Goal: Task Accomplishment & Management: Manage account settings

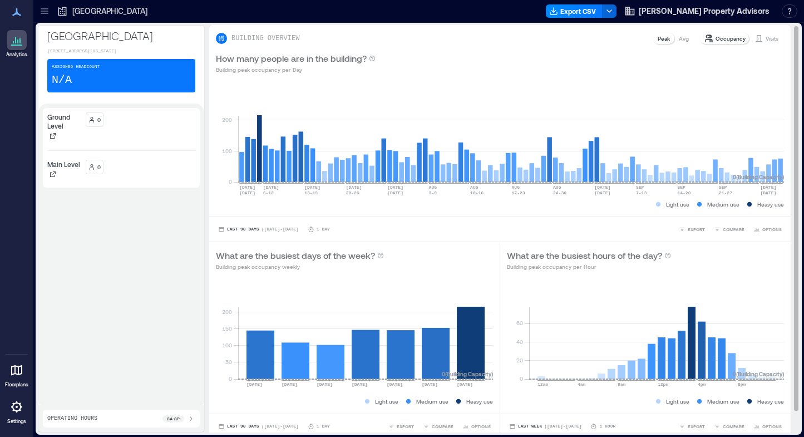
click at [765, 37] on p "Visits" at bounding box center [771, 38] width 13 height 9
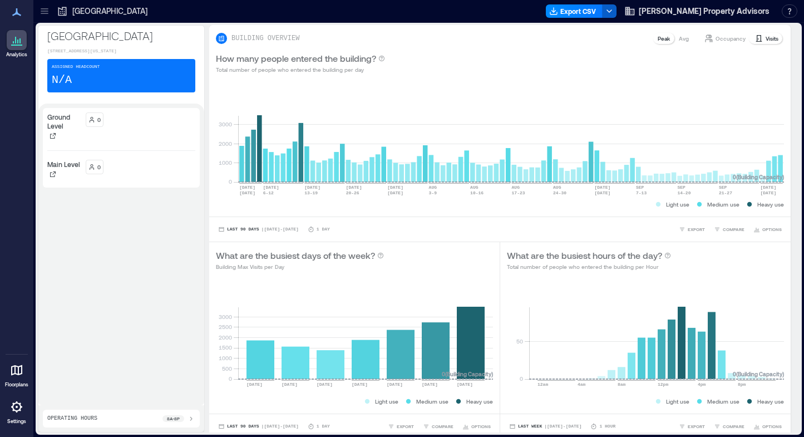
click at [616, 8] on button "button" at bounding box center [609, 10] width 14 height 13
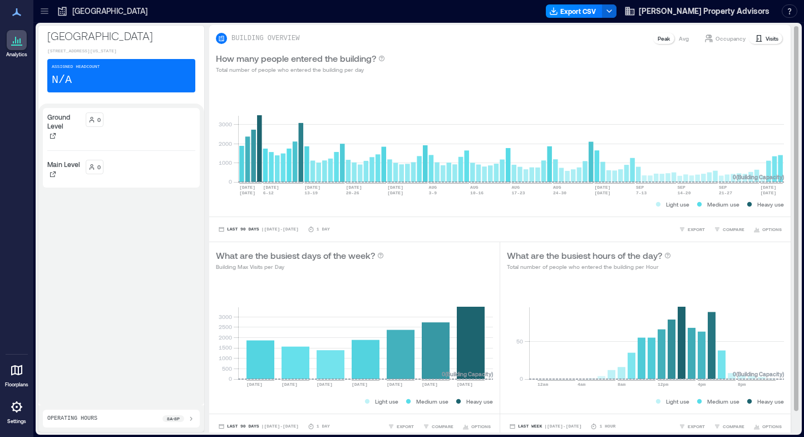
click at [664, 75] on div "How many people entered the building? Total number of people who entered the bu…" at bounding box center [499, 63] width 581 height 36
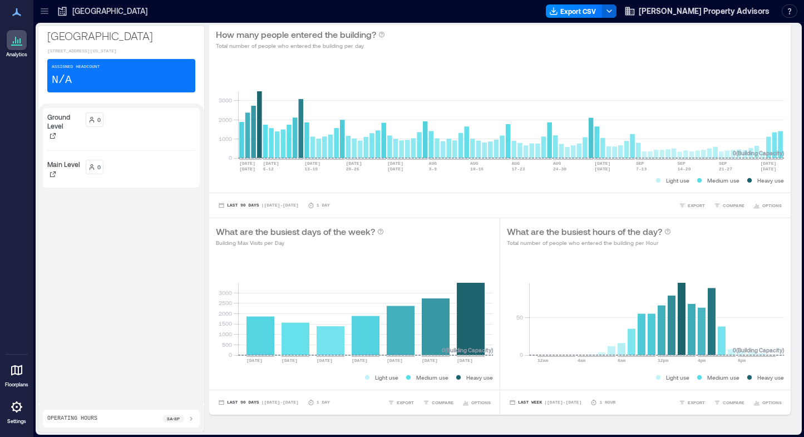
click at [137, 182] on div "0" at bounding box center [141, 171] width 110 height 23
click at [56, 169] on p "Main Level" at bounding box center [63, 164] width 33 height 9
click at [735, 13] on span "[PERSON_NAME] Property Advisors" at bounding box center [704, 11] width 131 height 11
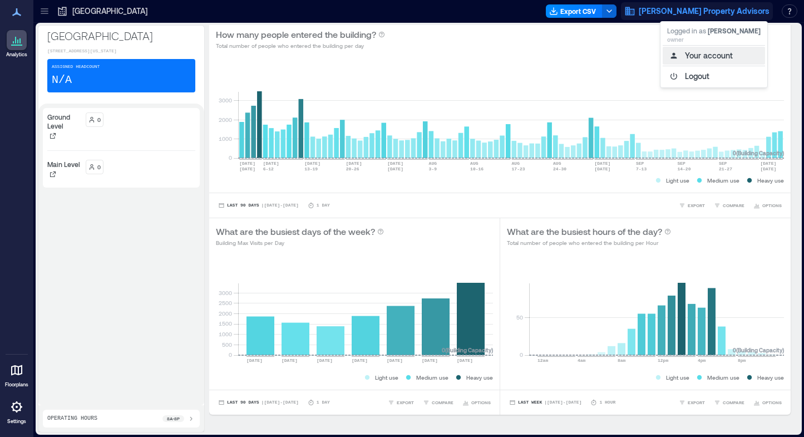
click at [713, 56] on button "Your account" at bounding box center [714, 56] width 102 height 18
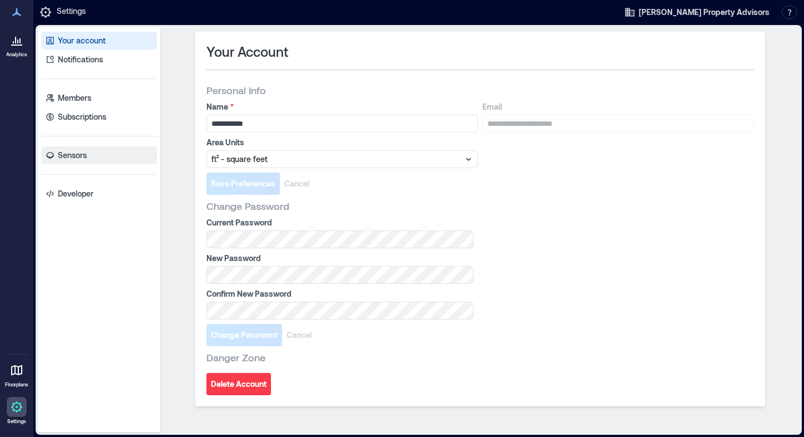
click at [73, 161] on link "Sensors" at bounding box center [99, 155] width 116 height 18
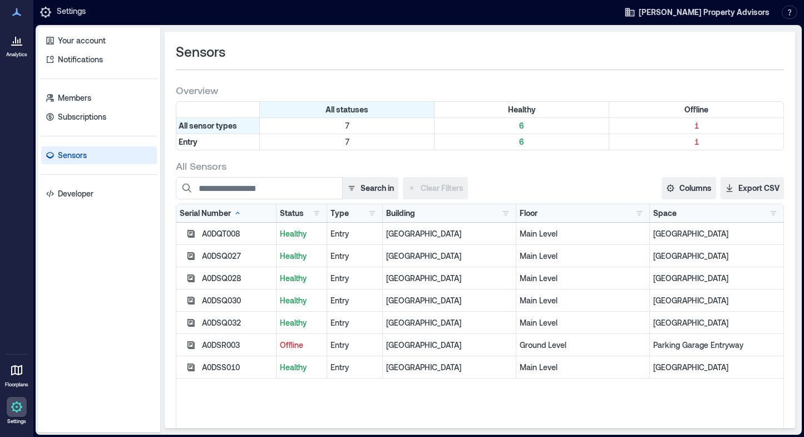
click at [96, 88] on div "Your account Notifications Members Subscriptions Sensors Developer" at bounding box center [99, 229] width 122 height 405
click at [96, 95] on link "Members" at bounding box center [99, 98] width 116 height 18
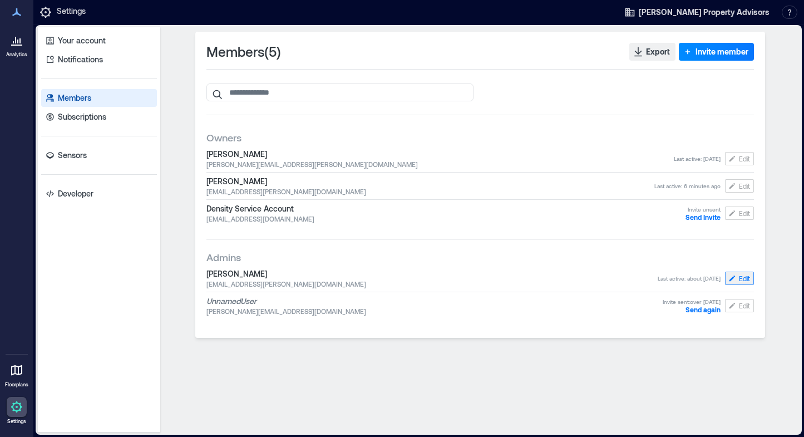
click at [739, 278] on span "Edit" at bounding box center [744, 278] width 11 height 9
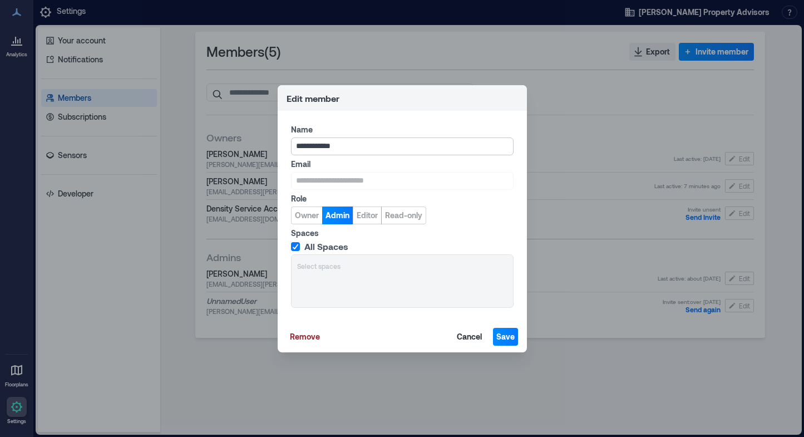
click at [389, 145] on input "**********" at bounding box center [402, 146] width 223 height 18
click at [302, 334] on span "Remove" at bounding box center [305, 336] width 30 height 11
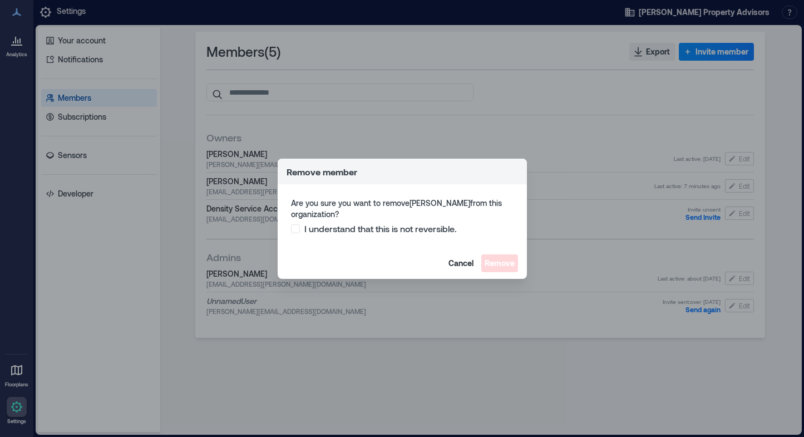
click at [360, 228] on span "I understand that this is not reversible." at bounding box center [380, 228] width 152 height 11
click at [503, 265] on span "Remove" at bounding box center [500, 263] width 30 height 11
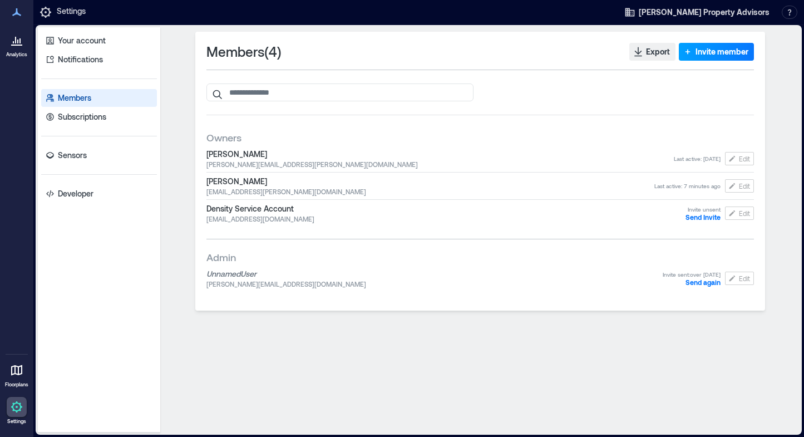
click at [728, 52] on span "Invite member" at bounding box center [721, 51] width 53 height 11
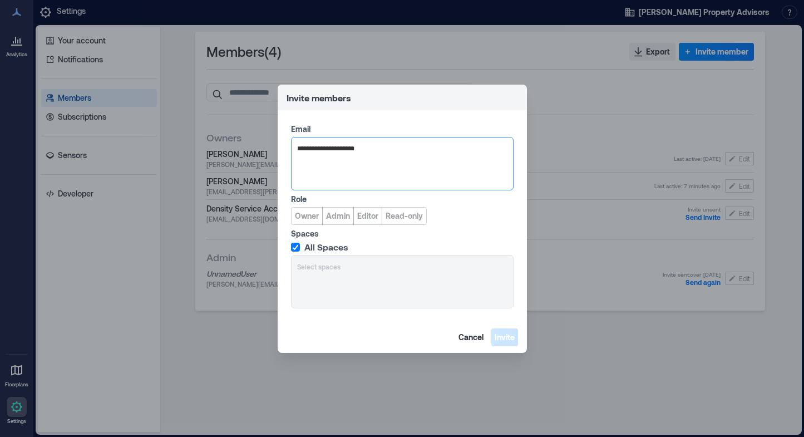
type input "**********"
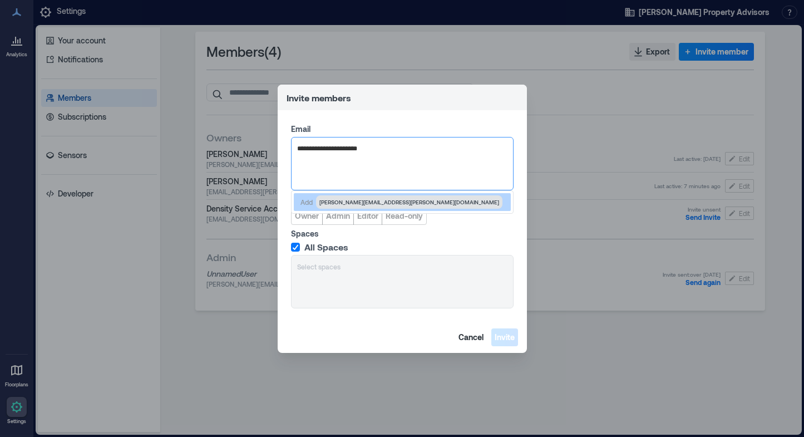
click at [394, 199] on span "sam.duncan@deweypa.com" at bounding box center [409, 201] width 186 height 13
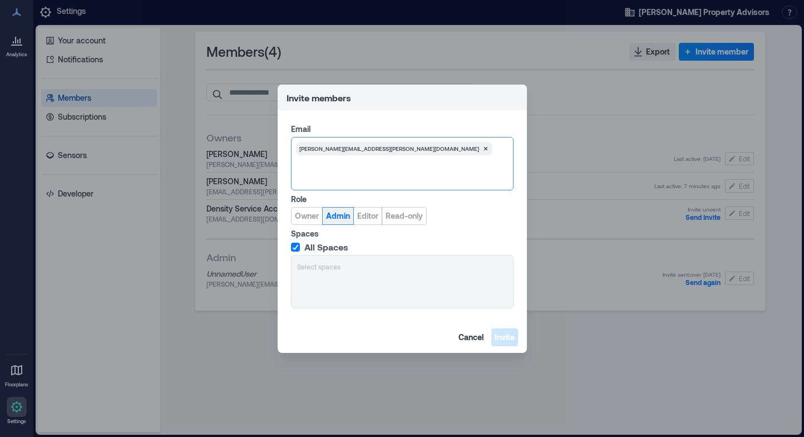
click at [333, 219] on span "Admin" at bounding box center [338, 215] width 24 height 11
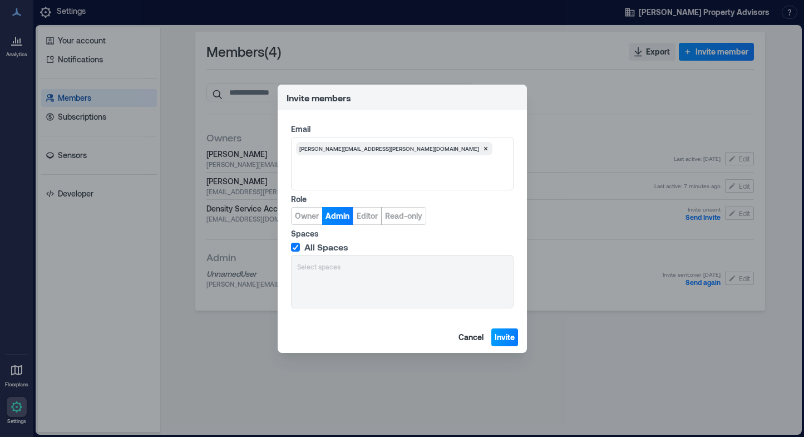
click at [511, 339] on span "Invite" at bounding box center [505, 337] width 20 height 11
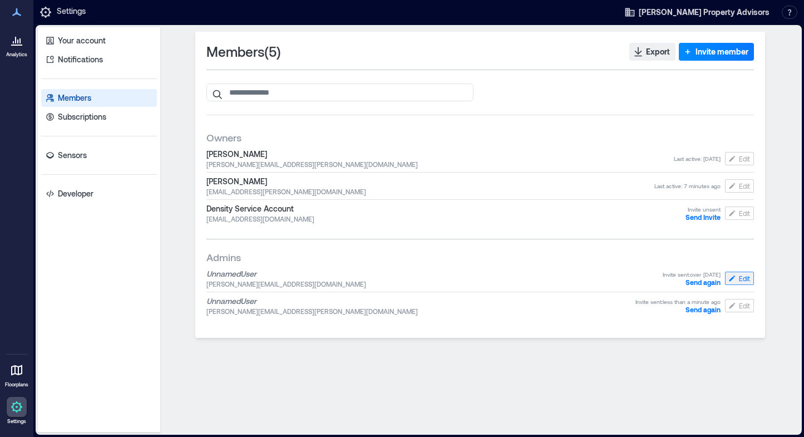
click at [742, 276] on span "Edit" at bounding box center [744, 278] width 11 height 9
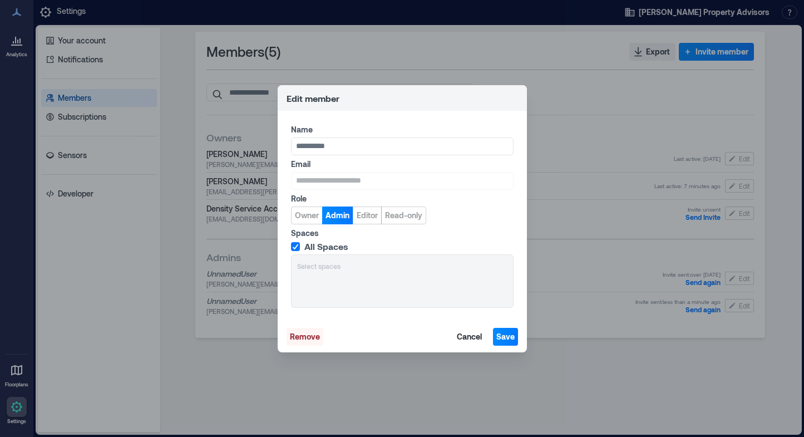
click at [308, 338] on span "Remove" at bounding box center [305, 336] width 30 height 11
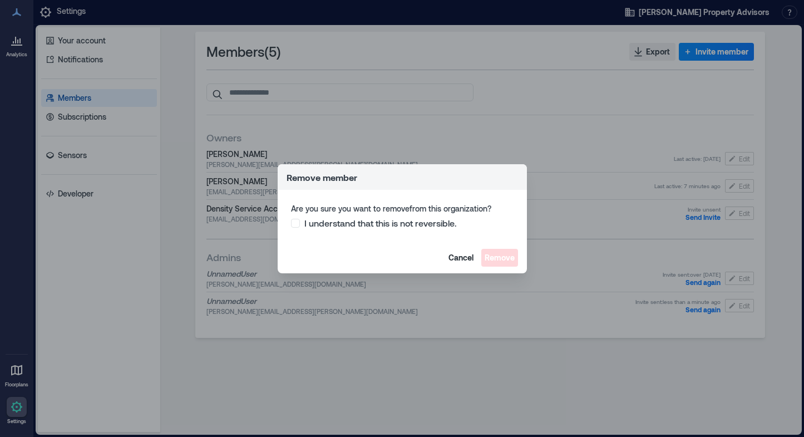
click at [352, 224] on span "I understand that this is not reversible." at bounding box center [380, 222] width 152 height 11
click at [504, 258] on span "Remove" at bounding box center [500, 257] width 30 height 11
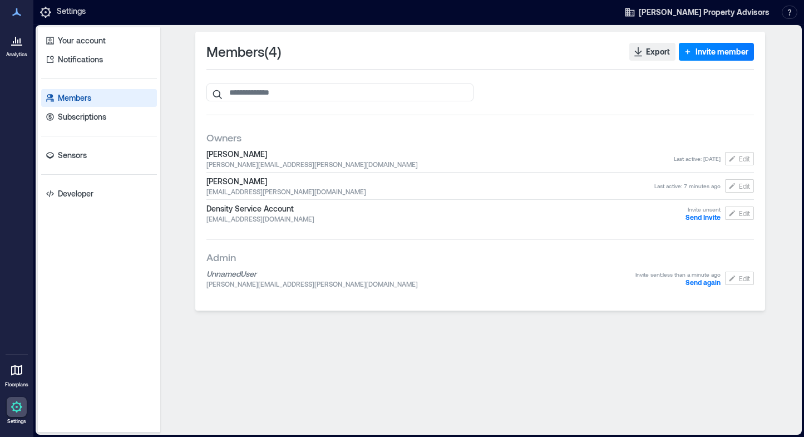
click at [522, 353] on div "Members ( 4 ) Export Invite member Owners Amanda Newsome amanda.newsome@altamus…" at bounding box center [480, 230] width 630 height 396
click at [741, 212] on span "Edit" at bounding box center [744, 213] width 11 height 9
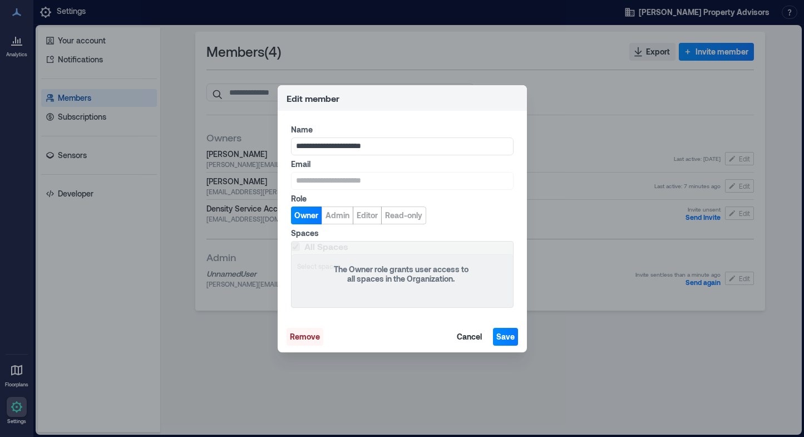
click at [308, 337] on span "Remove" at bounding box center [305, 336] width 30 height 11
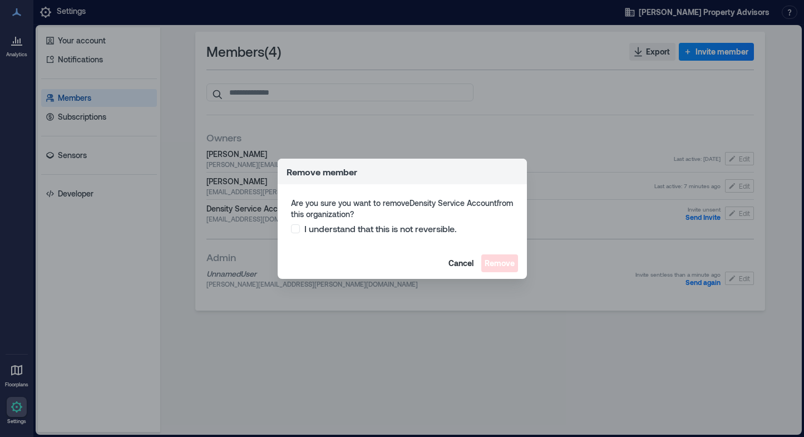
click at [333, 231] on span "I understand that this is not reversible." at bounding box center [380, 228] width 152 height 11
click at [493, 262] on span "Remove" at bounding box center [500, 263] width 30 height 11
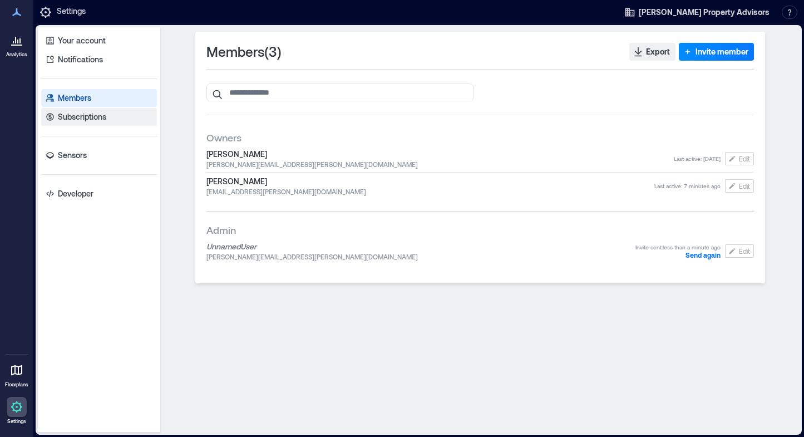
click at [142, 120] on link "Subscriptions" at bounding box center [99, 117] width 116 height 18
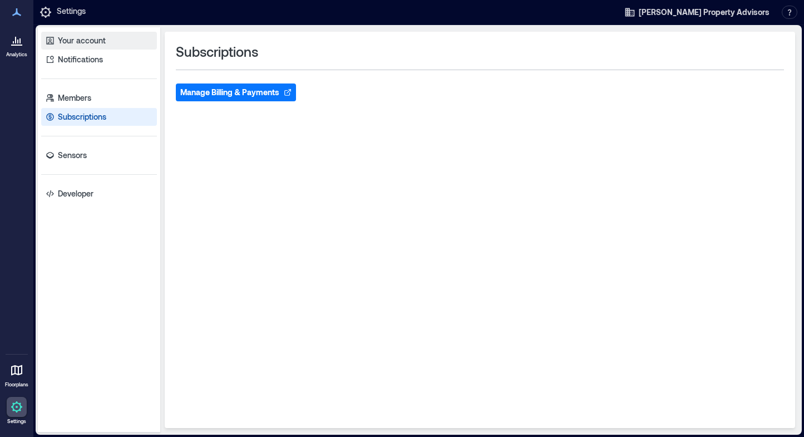
click at [122, 33] on link "Your account" at bounding box center [99, 41] width 116 height 18
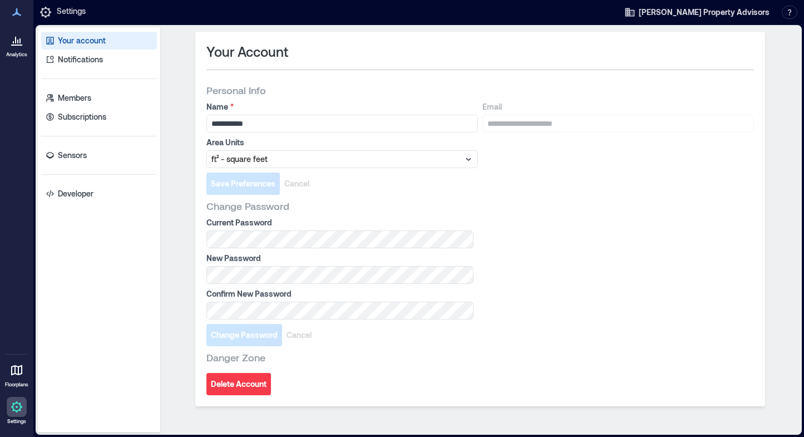
click at [18, 47] on div at bounding box center [17, 40] width 20 height 20
